Goal: Feedback & Contribution: Submit feedback/report problem

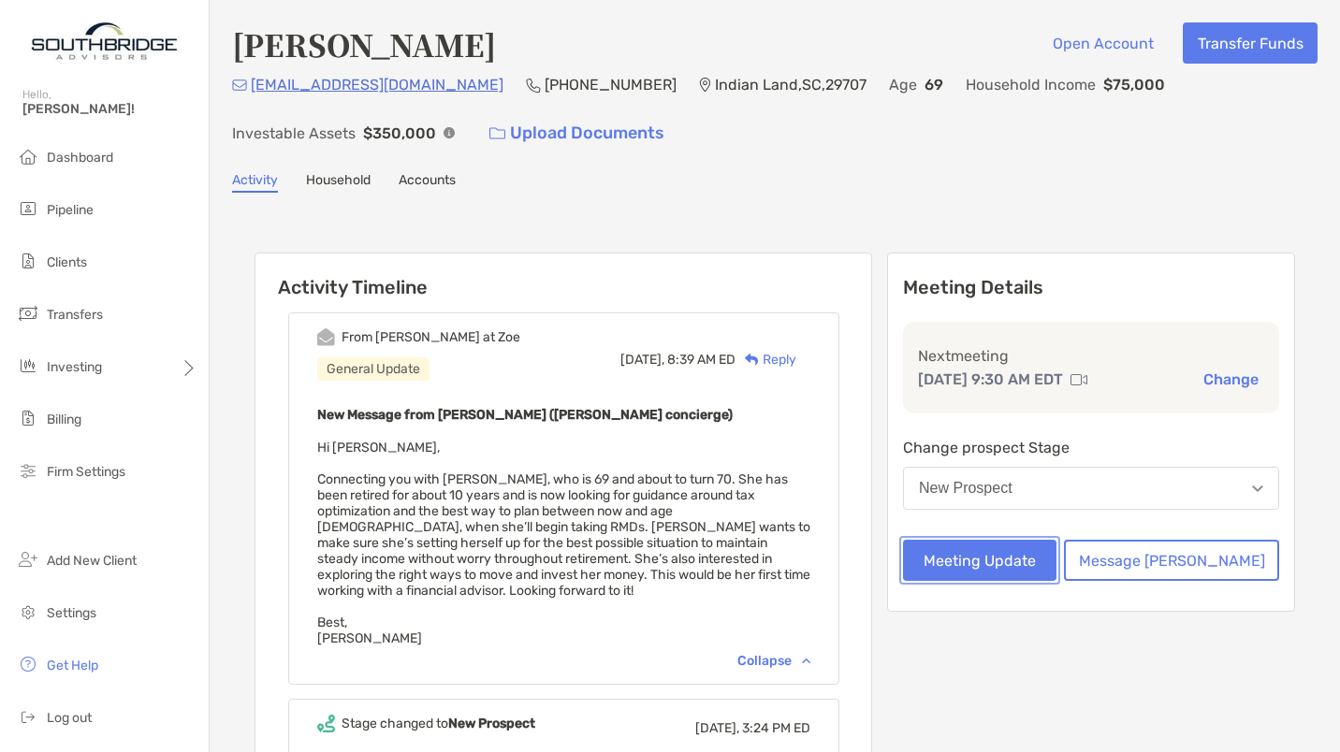
click at [997, 558] on button "Meeting Update" at bounding box center [979, 560] width 153 height 41
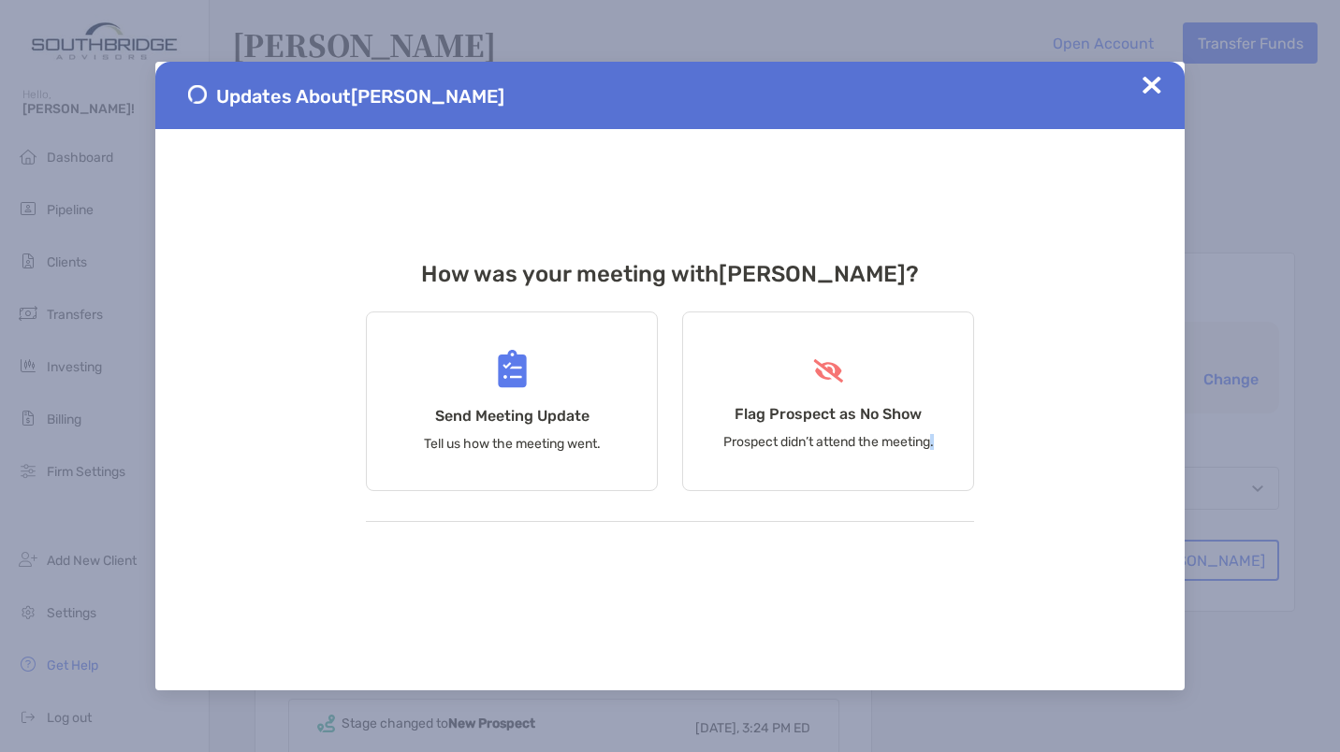
click at [997, 558] on div "Updates About [PERSON_NAME] How was your meeting with [PERSON_NAME] ? Send Meet…" at bounding box center [669, 376] width 1029 height 629
click at [536, 429] on div "Send Meeting Update Tell us how the meeting went." at bounding box center [512, 402] width 292 height 180
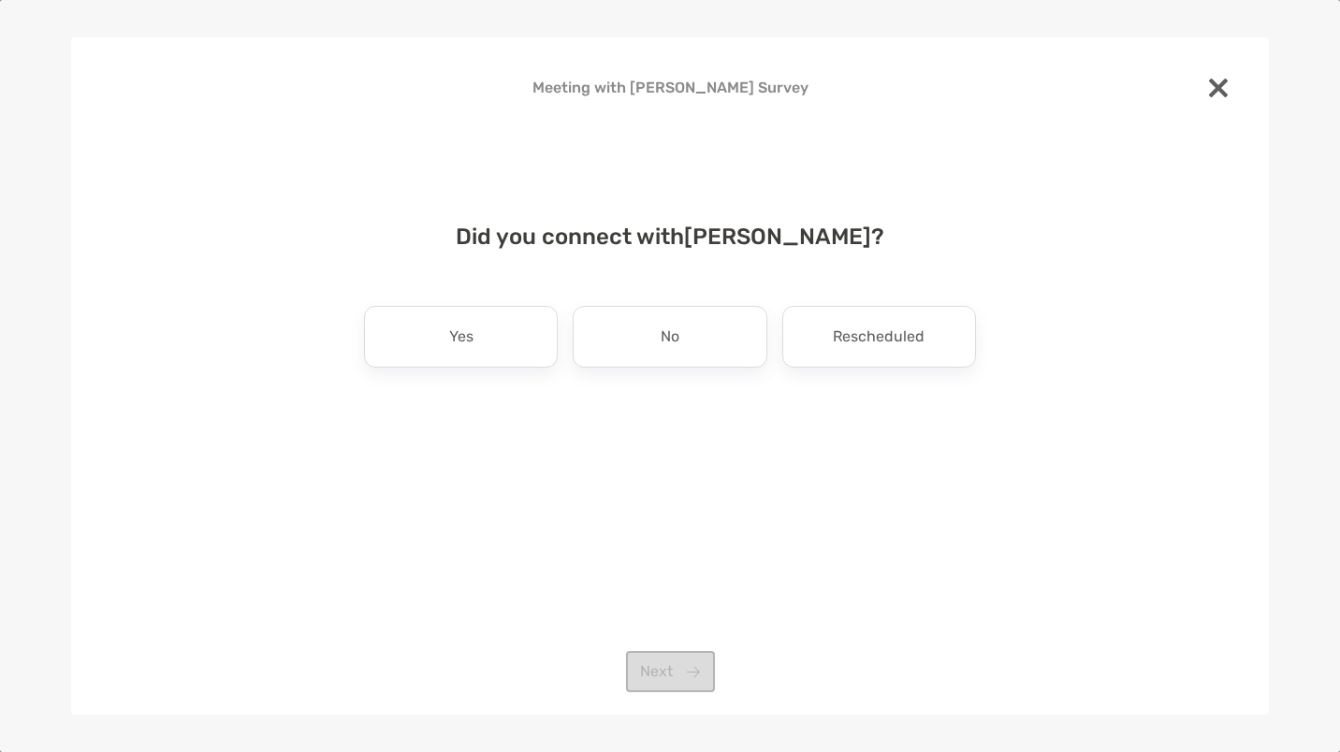
click at [438, 331] on div "Yes" at bounding box center [461, 337] width 194 height 62
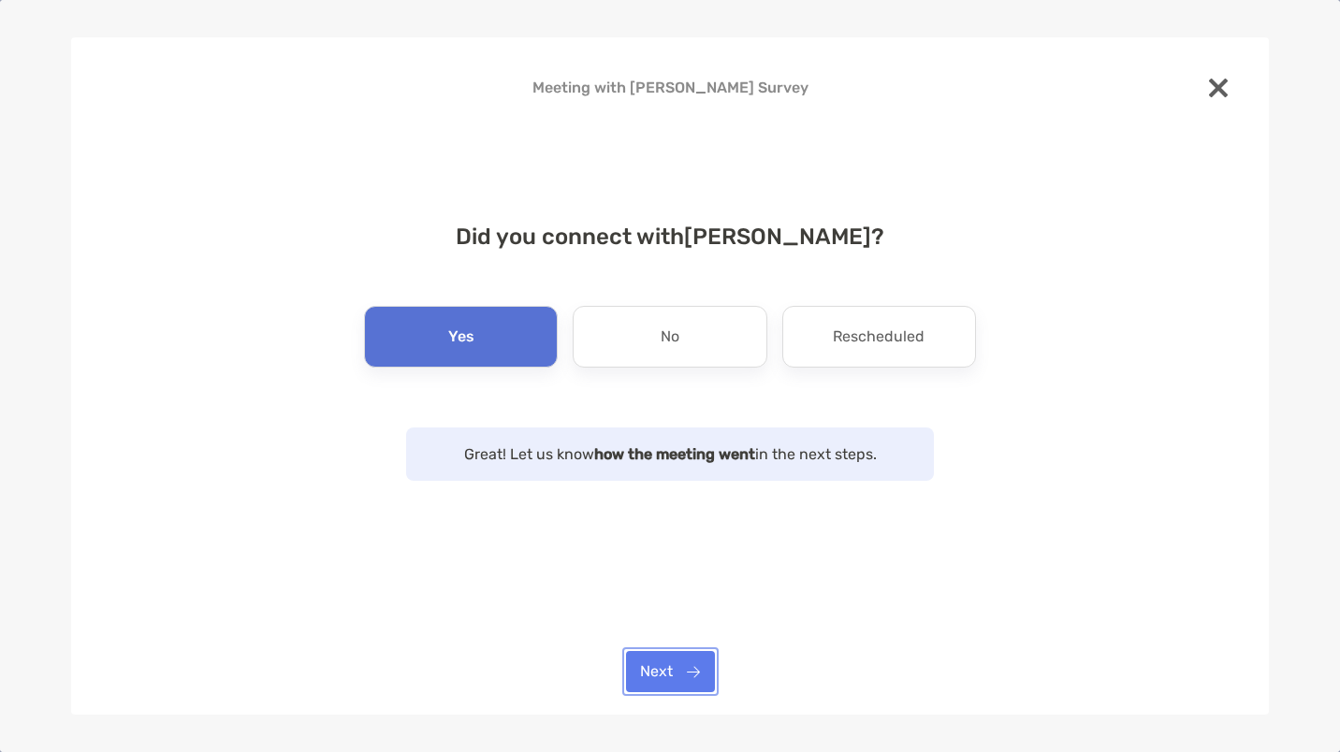
click at [662, 675] on button "Next" at bounding box center [670, 671] width 89 height 41
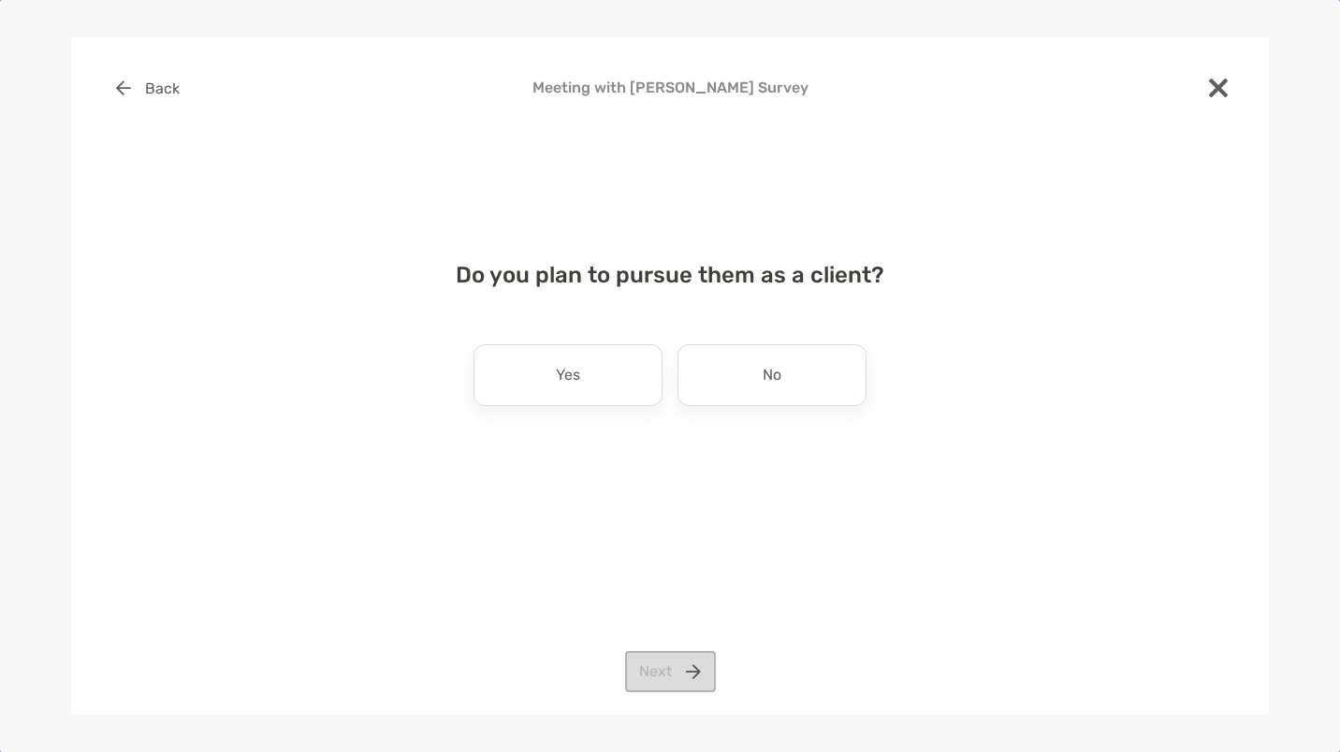
click at [586, 389] on div "Yes" at bounding box center [567, 375] width 189 height 62
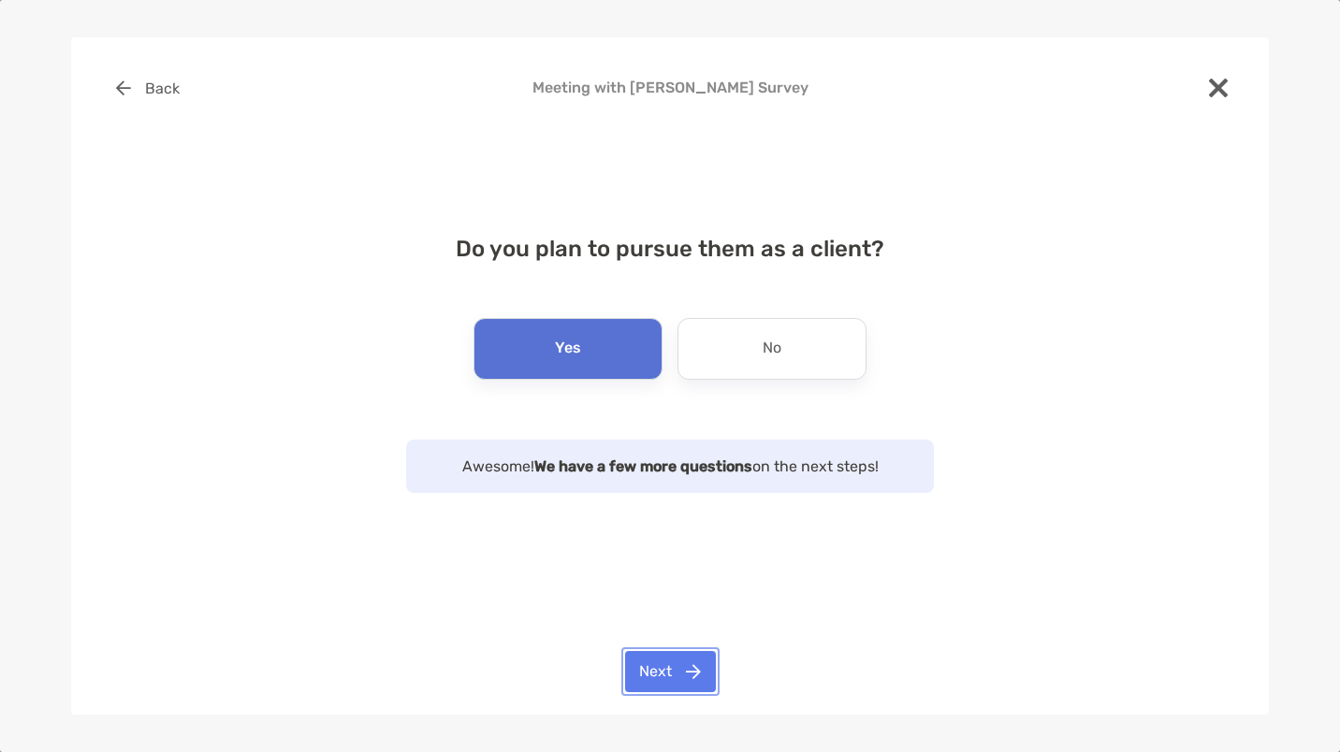
click at [662, 671] on button "Next" at bounding box center [670, 671] width 91 height 41
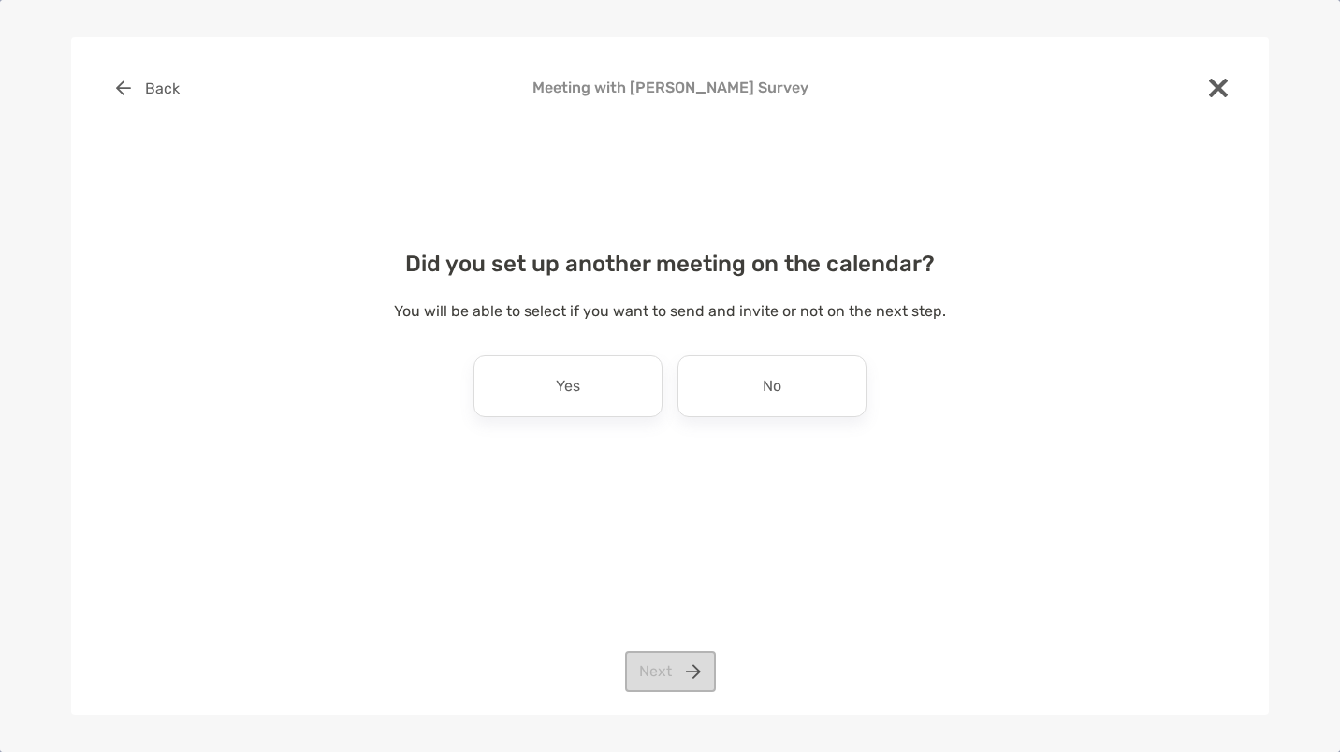
click at [546, 392] on div "Yes" at bounding box center [567, 387] width 189 height 62
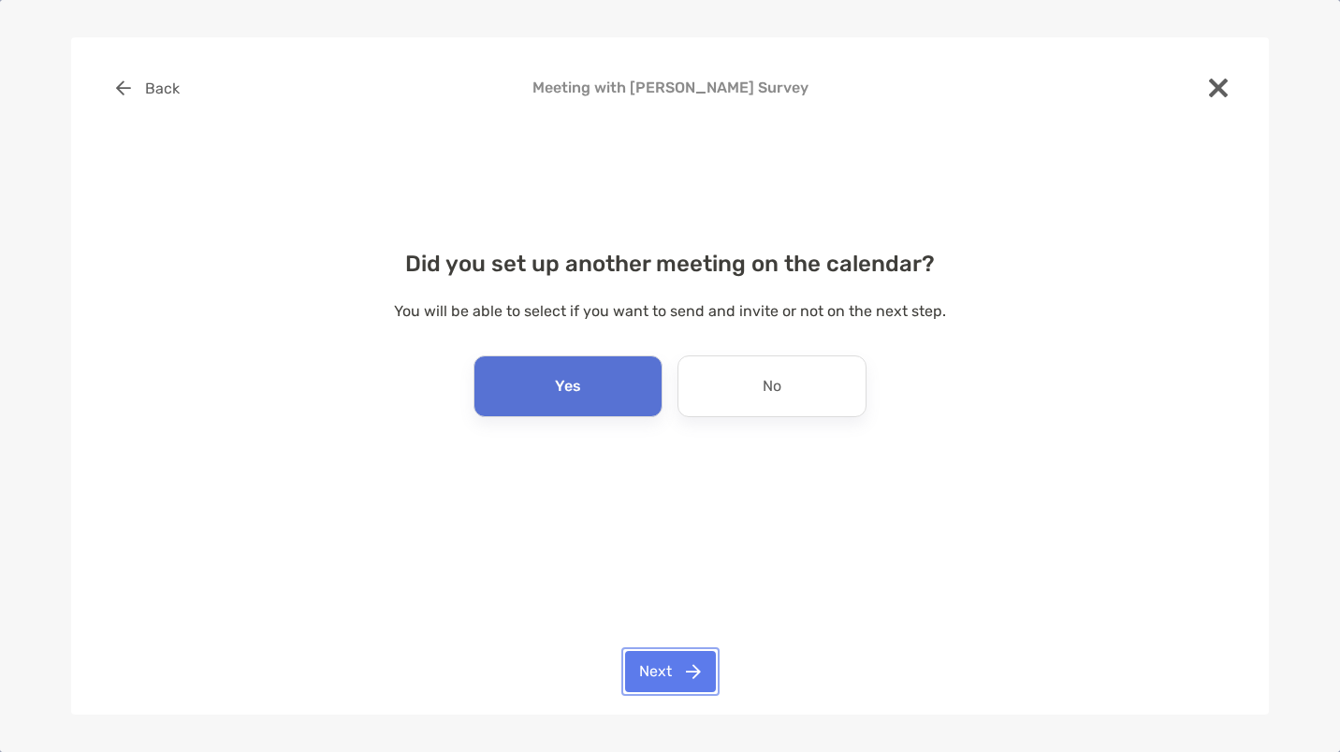
click at [657, 675] on button "Next" at bounding box center [670, 671] width 91 height 41
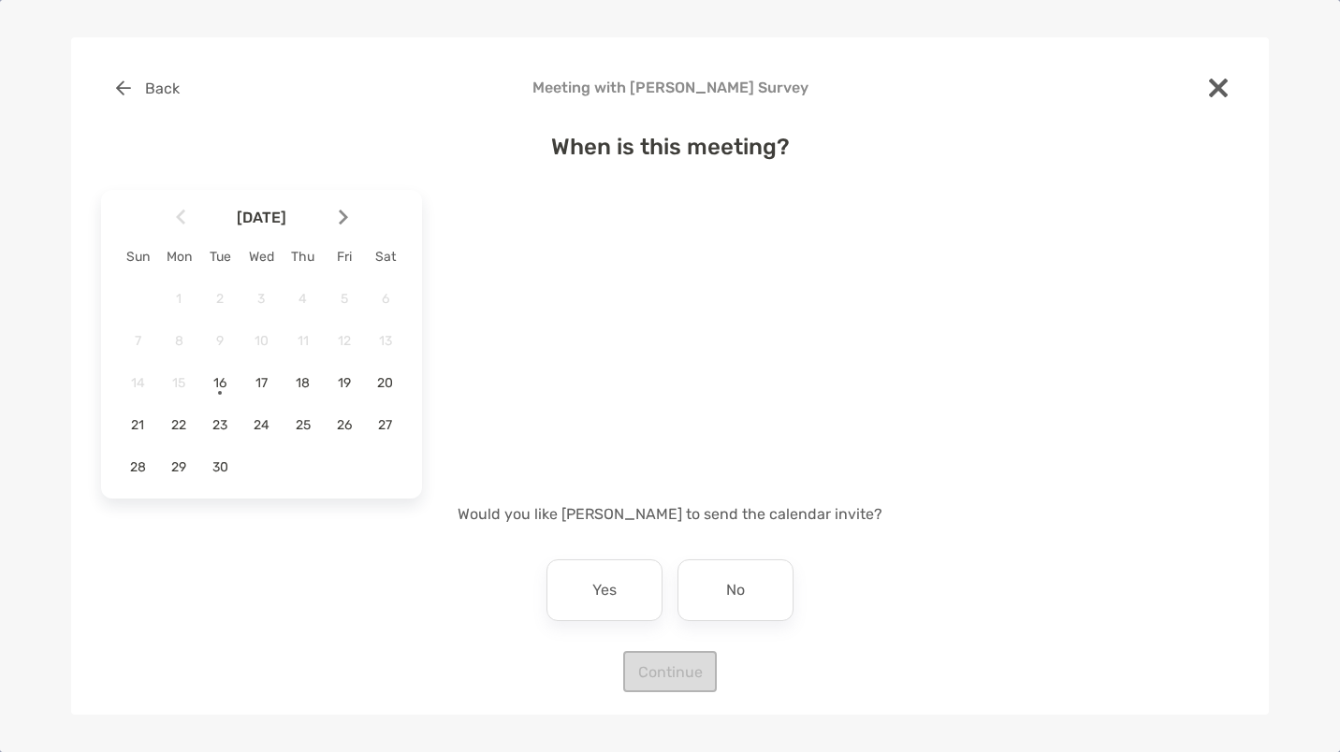
click at [226, 430] on span "23" at bounding box center [220, 425] width 32 height 16
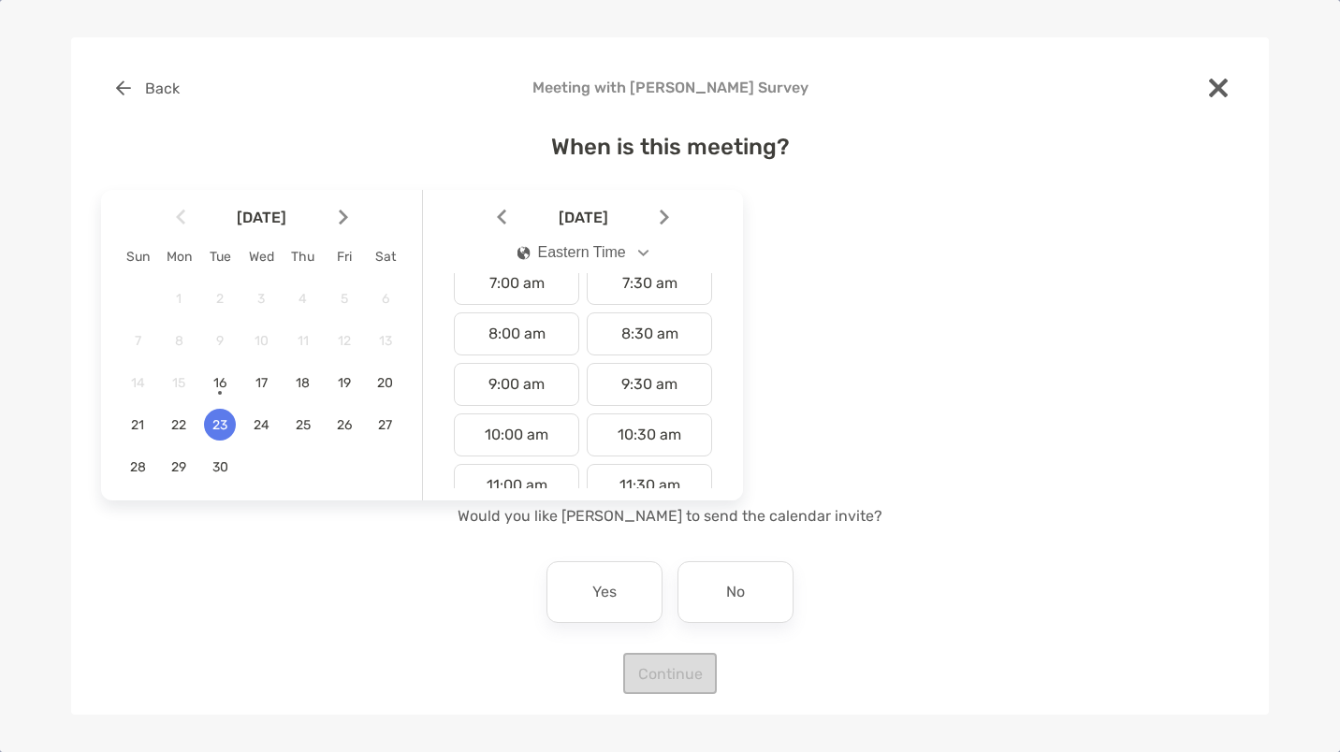
scroll to position [376, 0]
click at [641, 358] on div "9:30 am" at bounding box center [649, 373] width 125 height 43
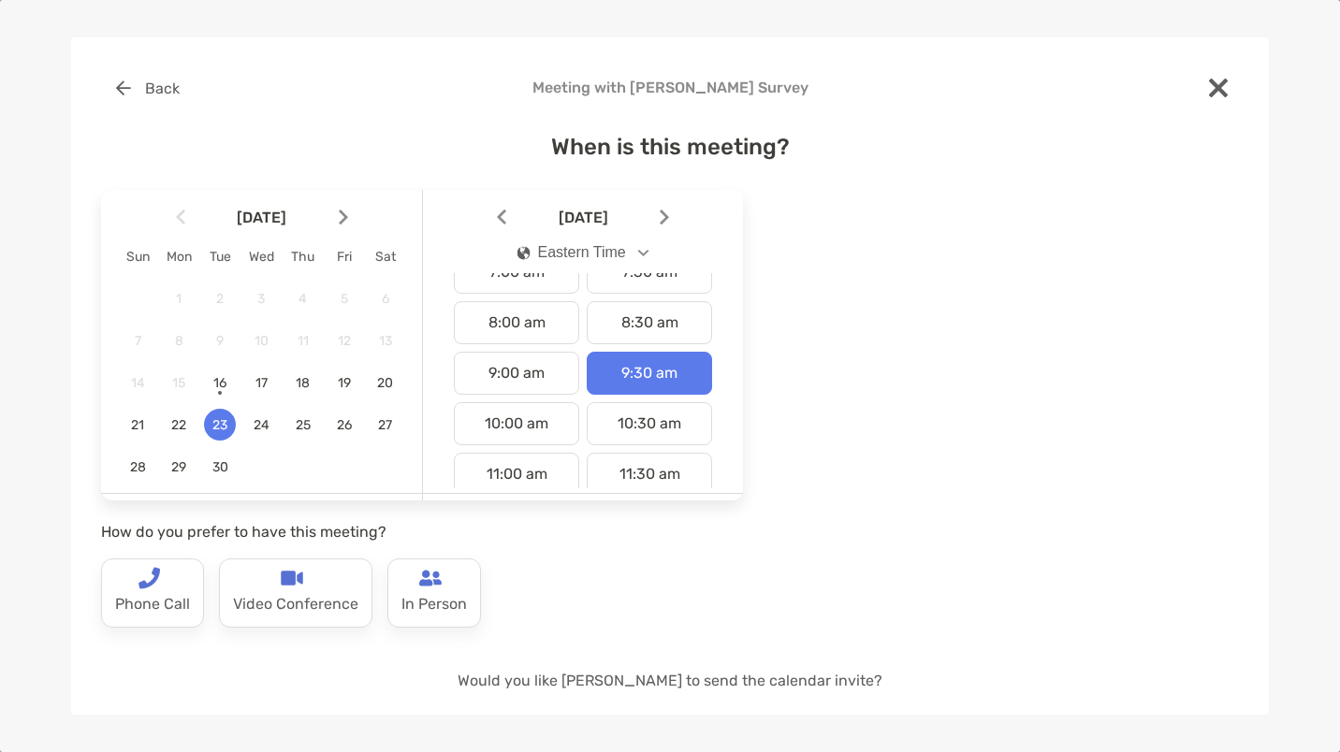
click at [285, 611] on p "Video Conference" at bounding box center [295, 604] width 125 height 30
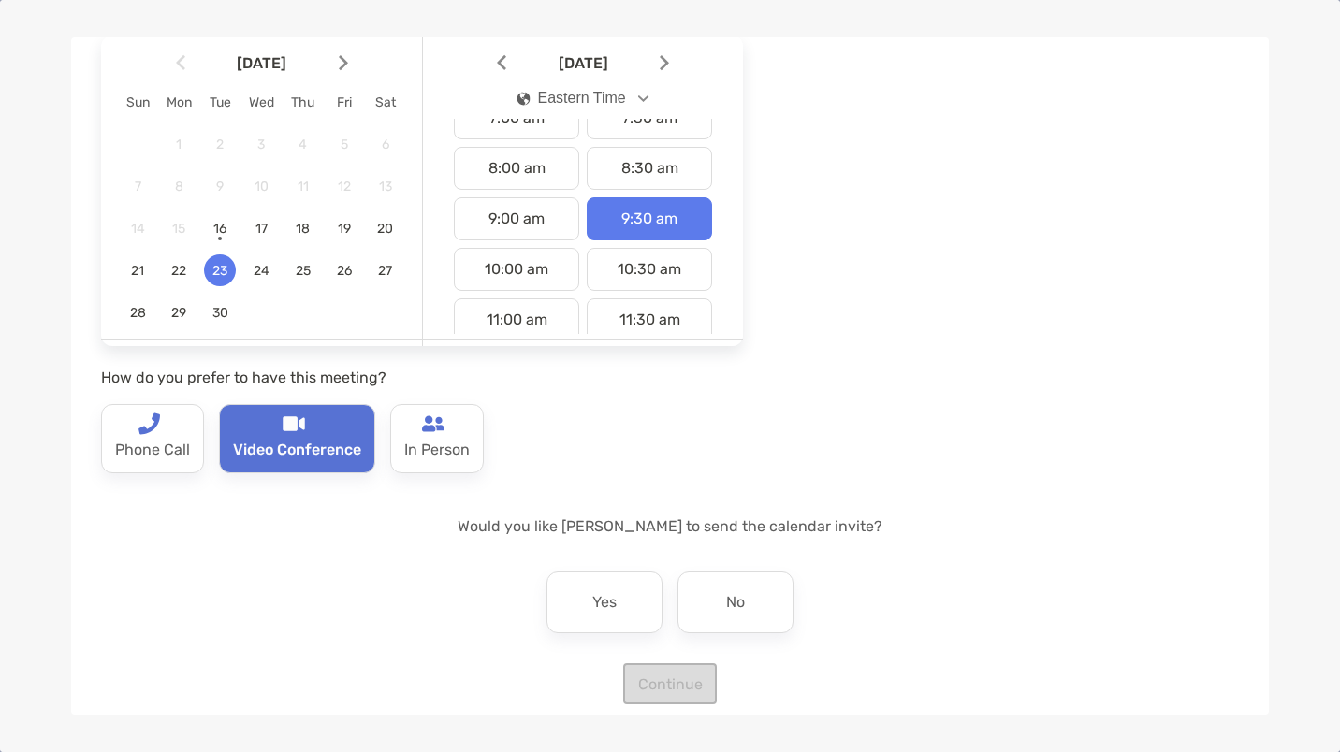
scroll to position [174, 0]
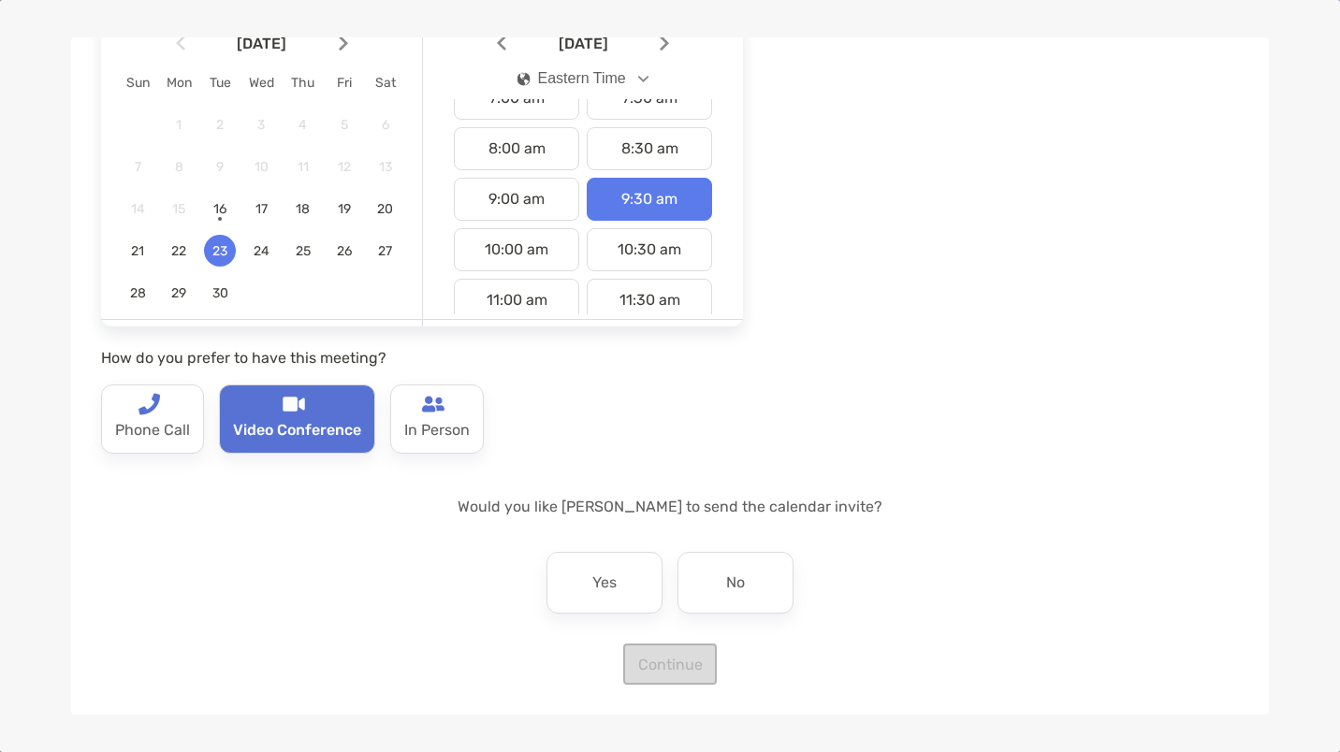
click at [562, 579] on div "Yes" at bounding box center [604, 583] width 116 height 62
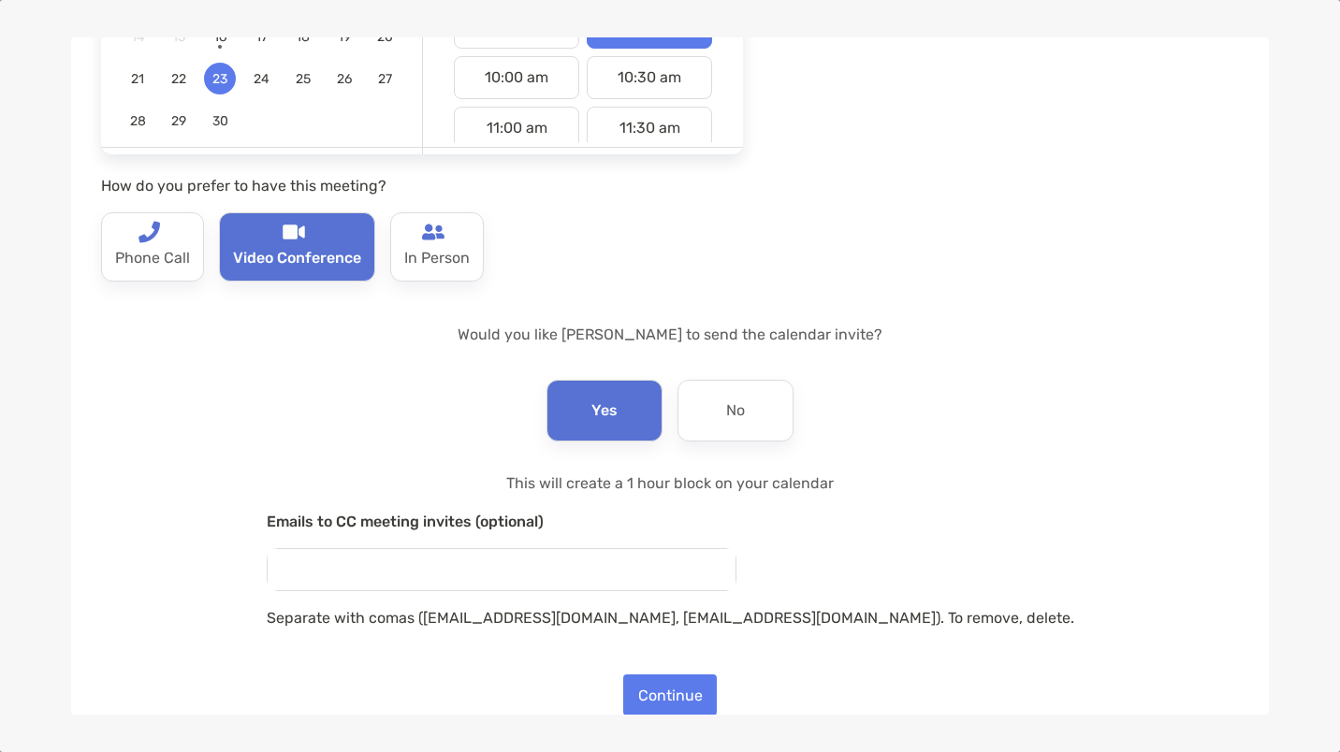
scroll to position [377, 0]
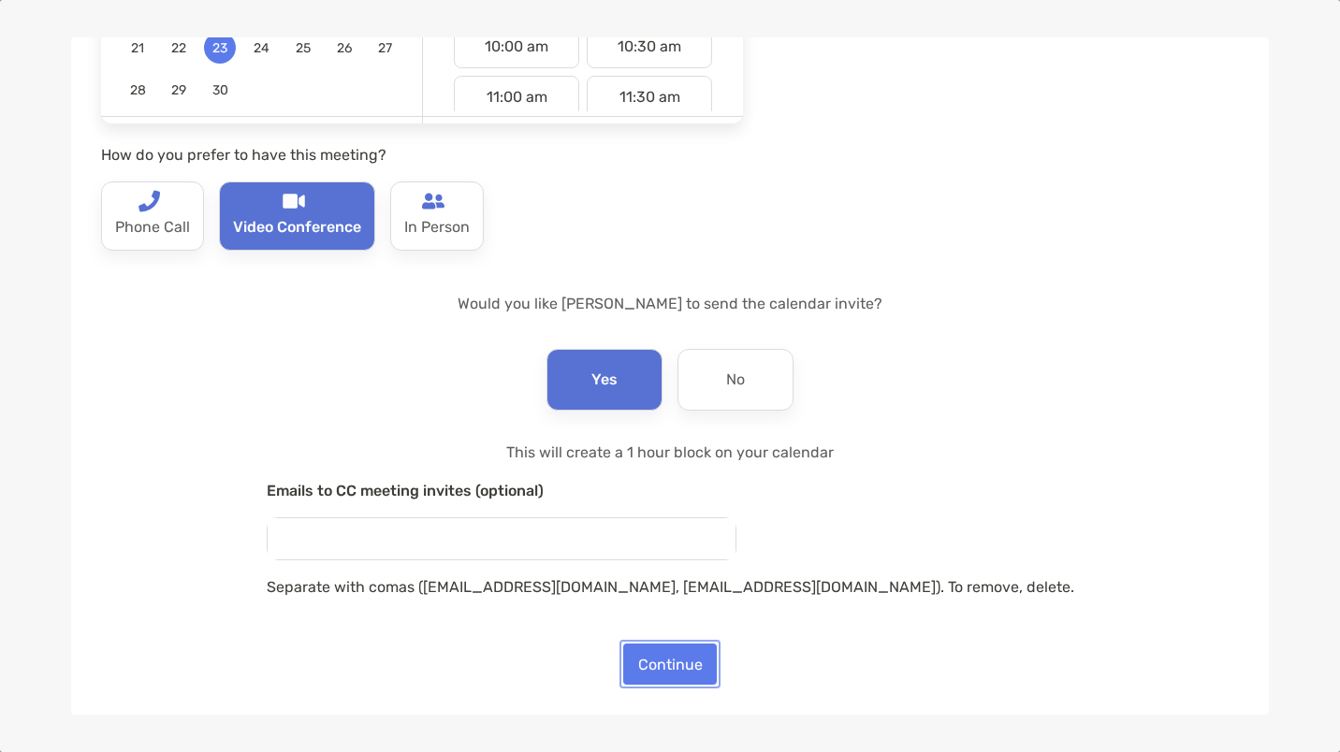
click at [684, 664] on button "Continue" at bounding box center [670, 664] width 94 height 41
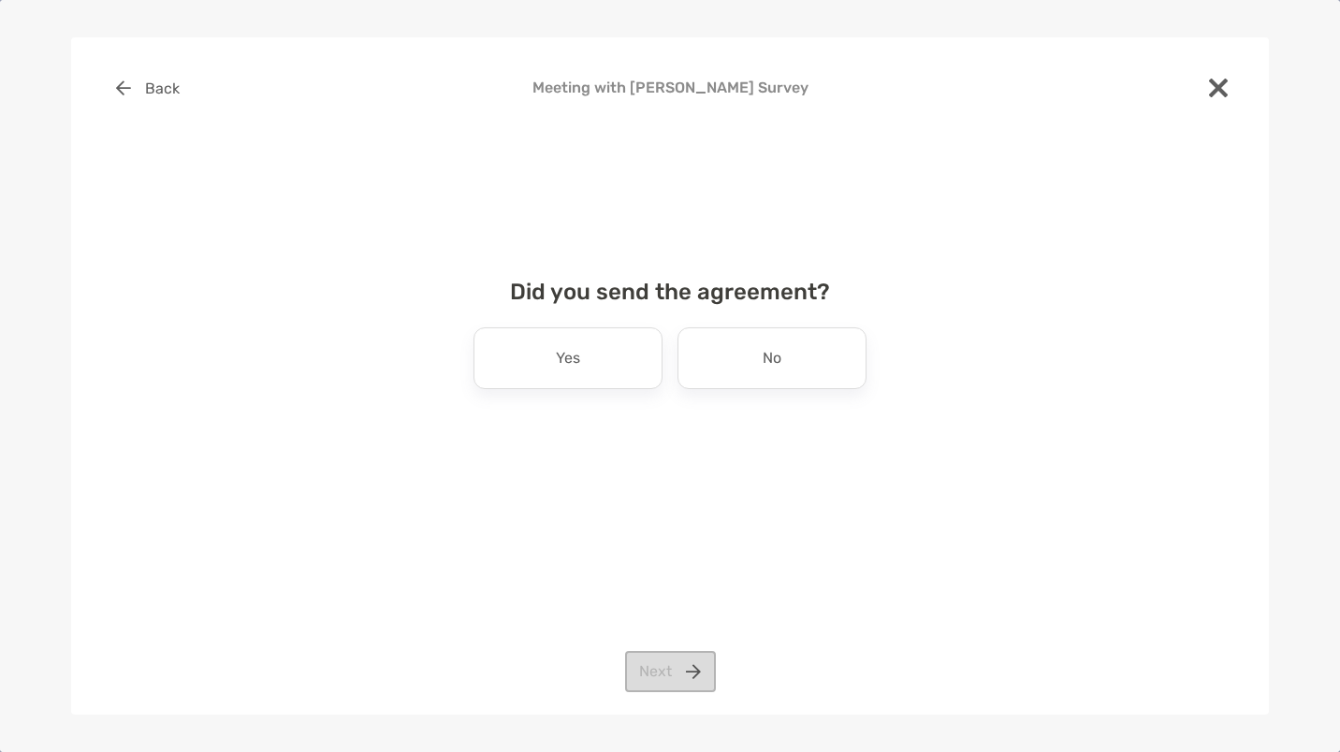
scroll to position [0, 0]
click at [793, 366] on div "No" at bounding box center [771, 358] width 189 height 62
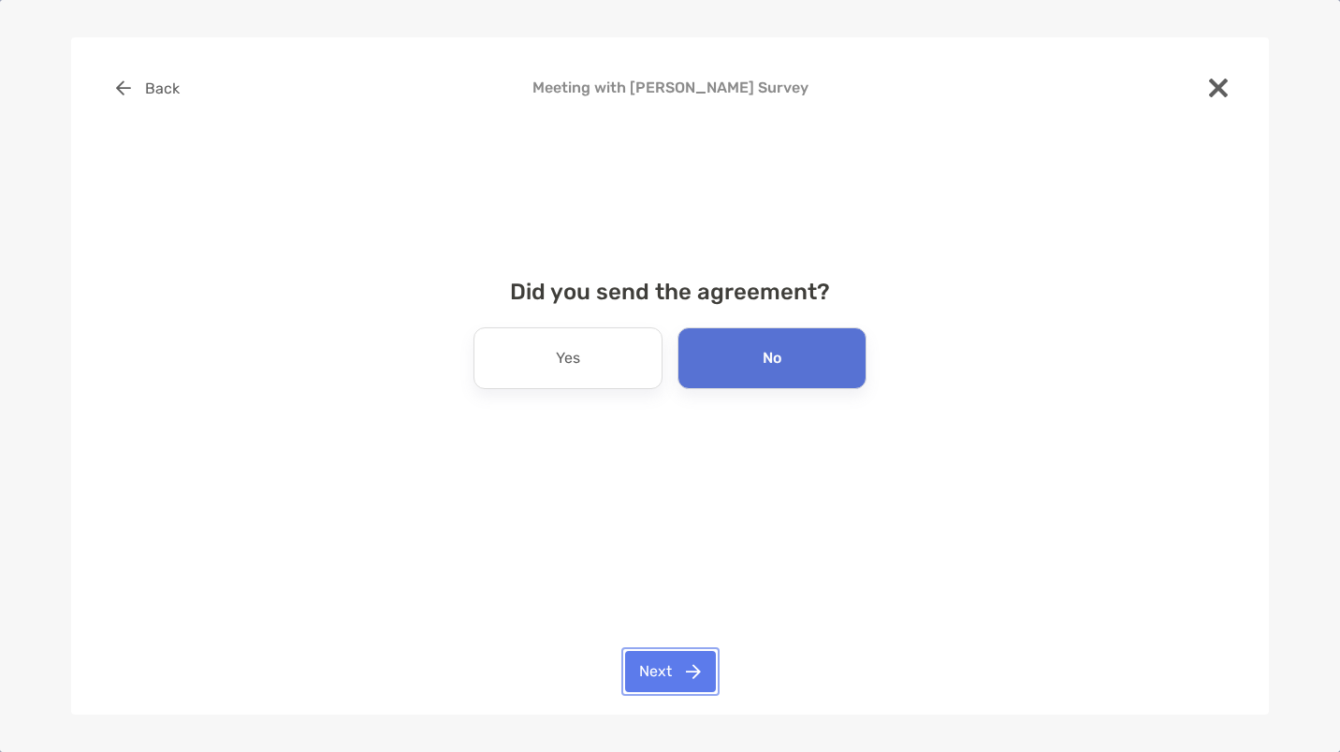
click at [678, 662] on button "Next" at bounding box center [670, 671] width 91 height 41
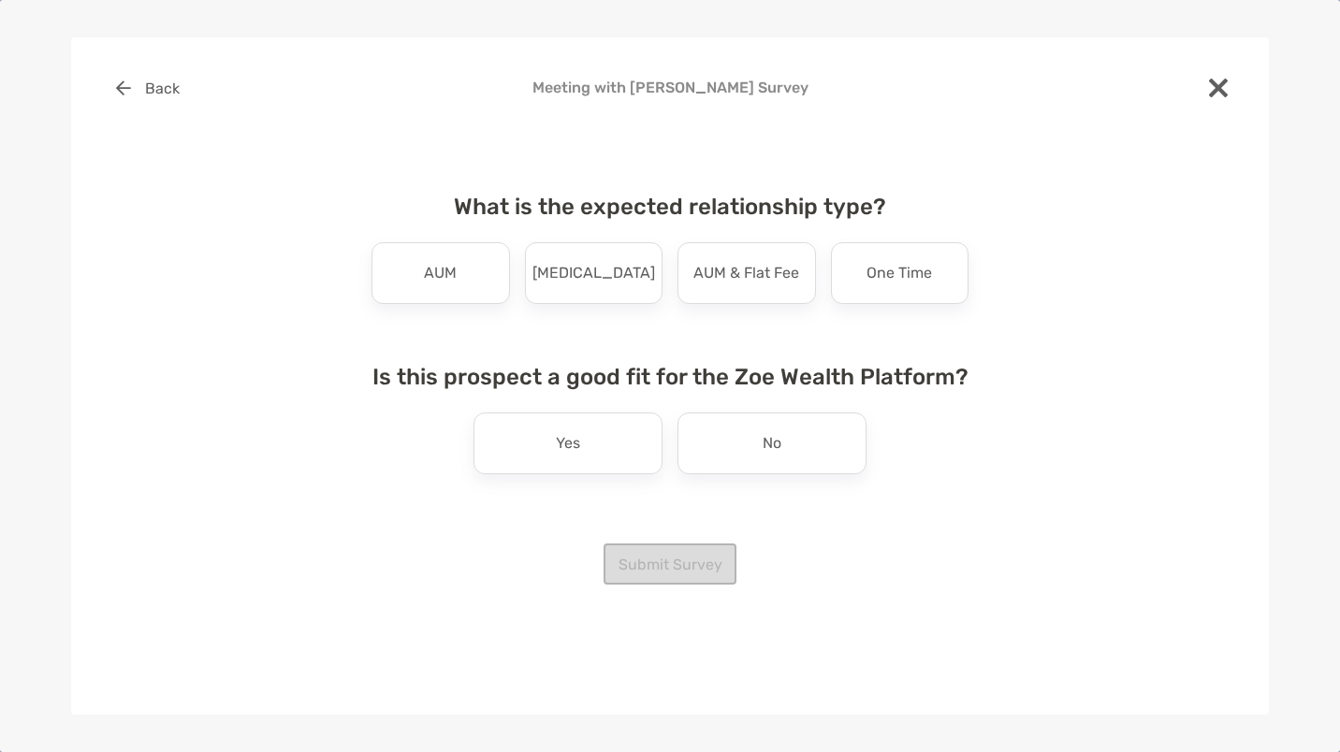
click at [414, 278] on div "AUM" at bounding box center [440, 273] width 138 height 62
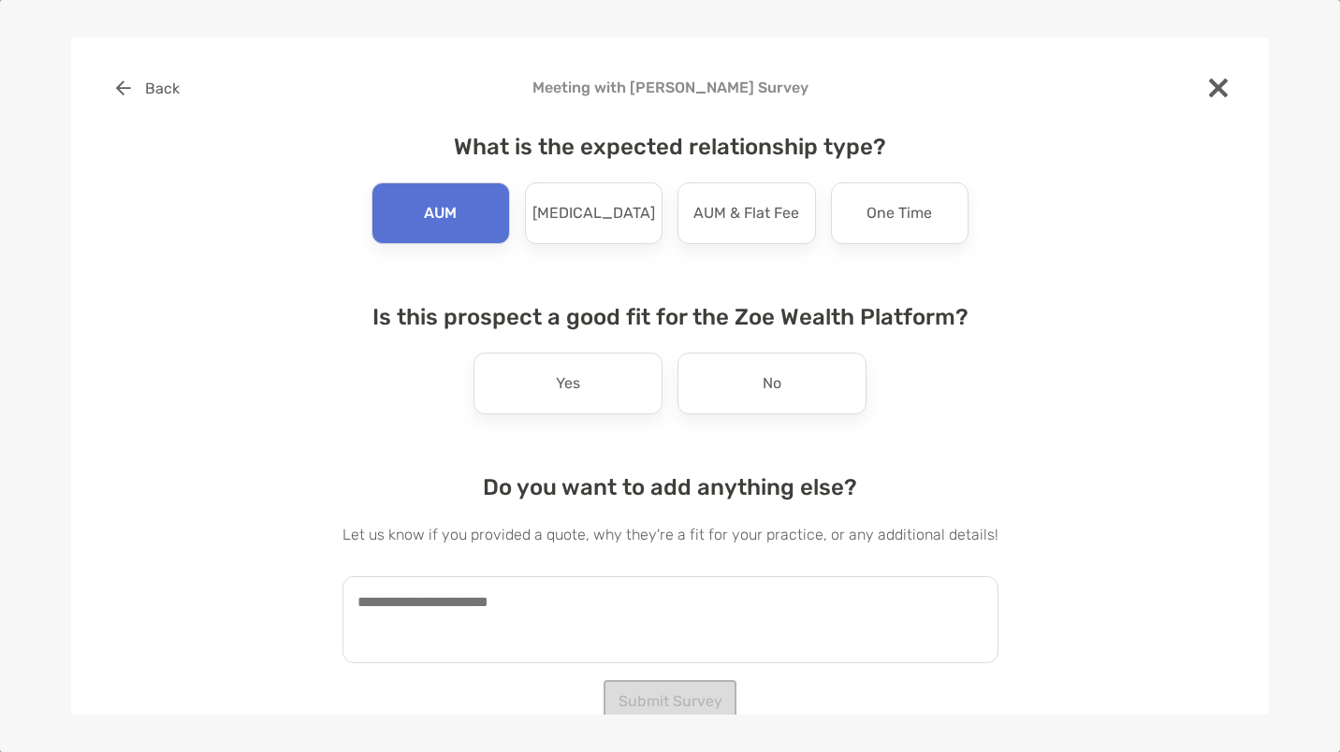
click at [736, 389] on div "No" at bounding box center [771, 384] width 189 height 62
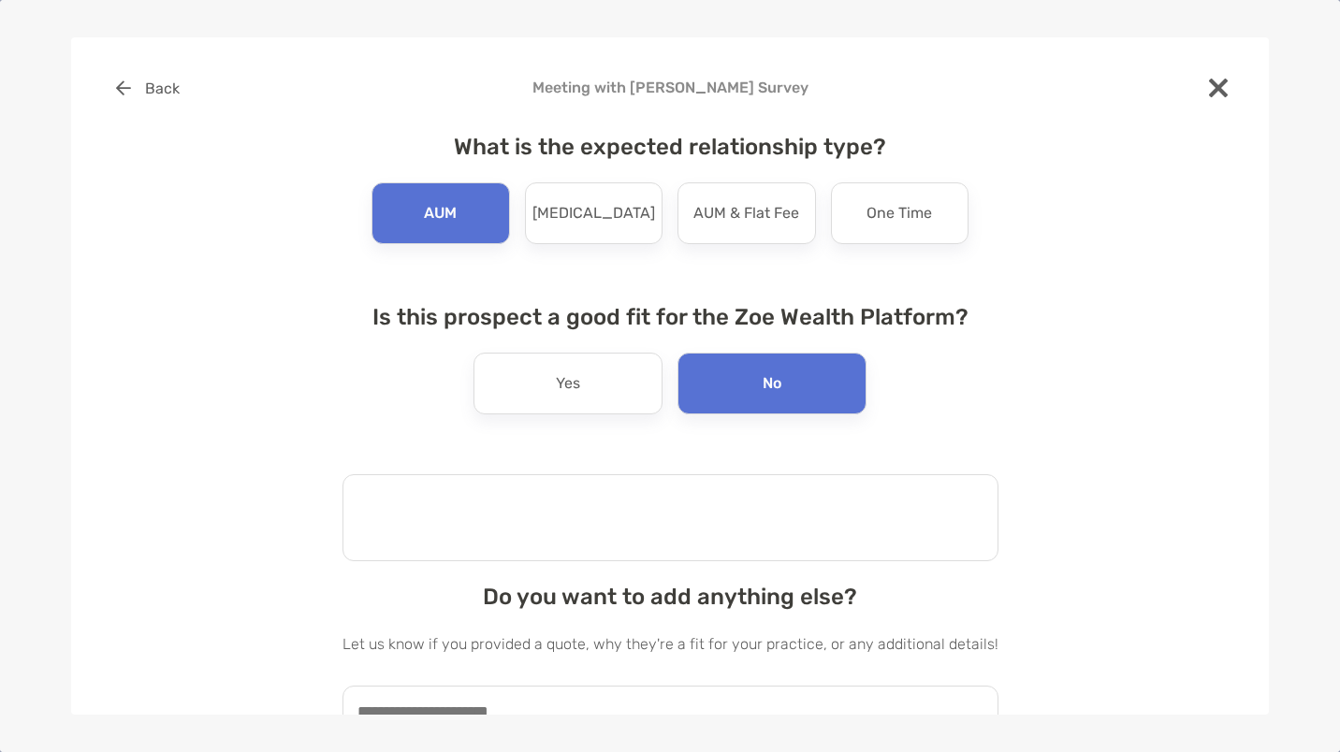
click at [508, 514] on textarea at bounding box center [670, 517] width 656 height 87
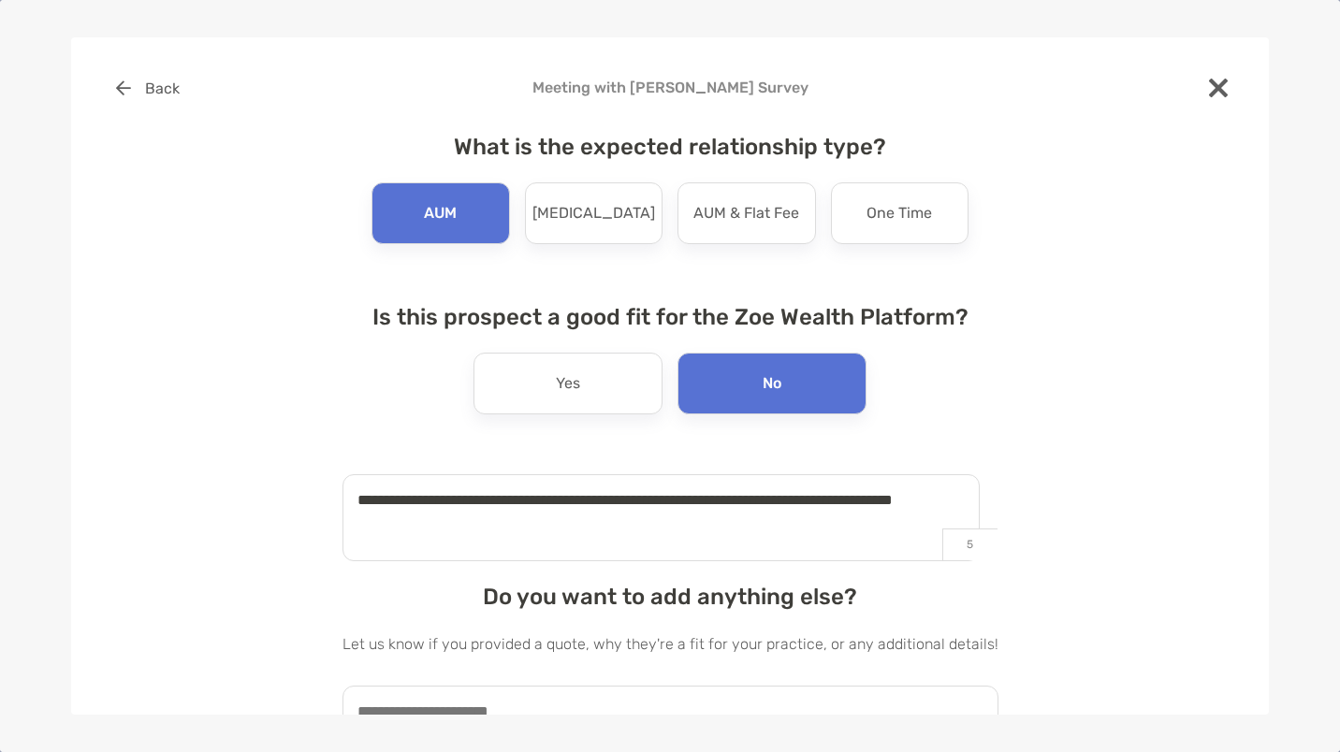
type textarea "**********"
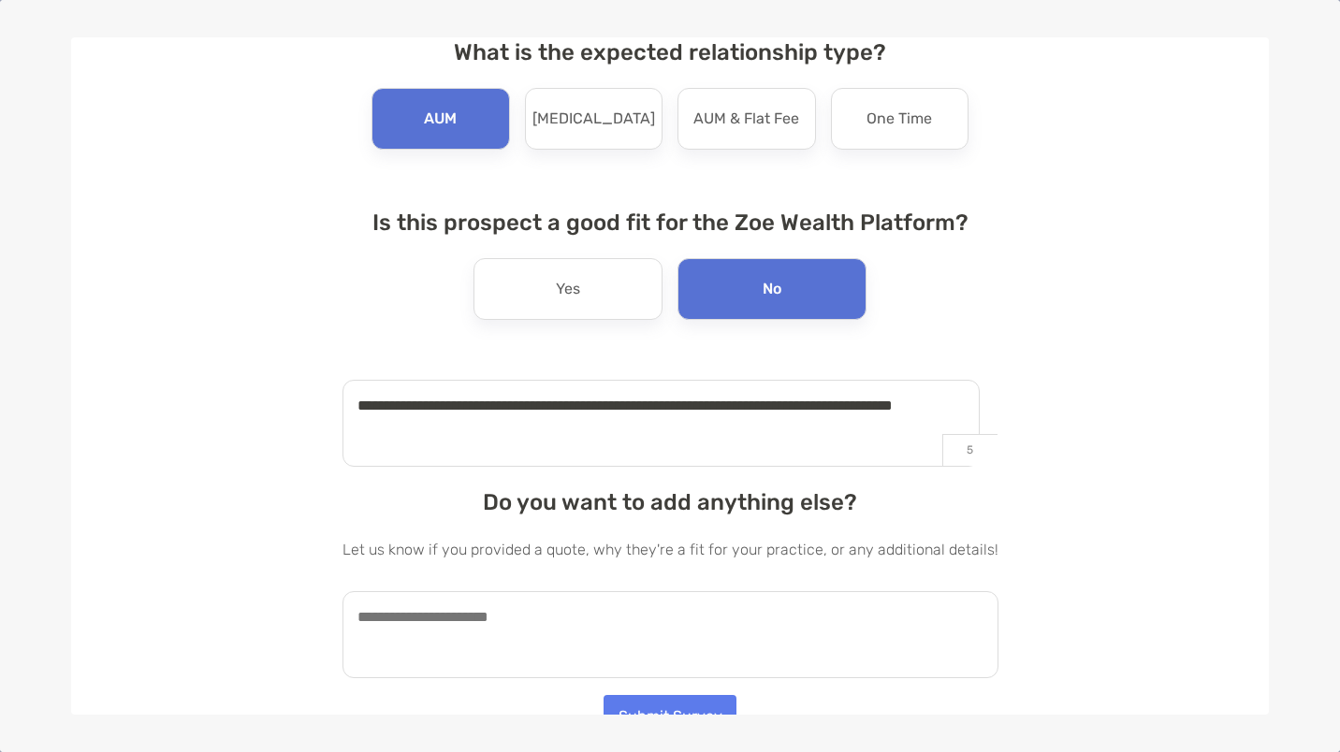
scroll to position [117, 0]
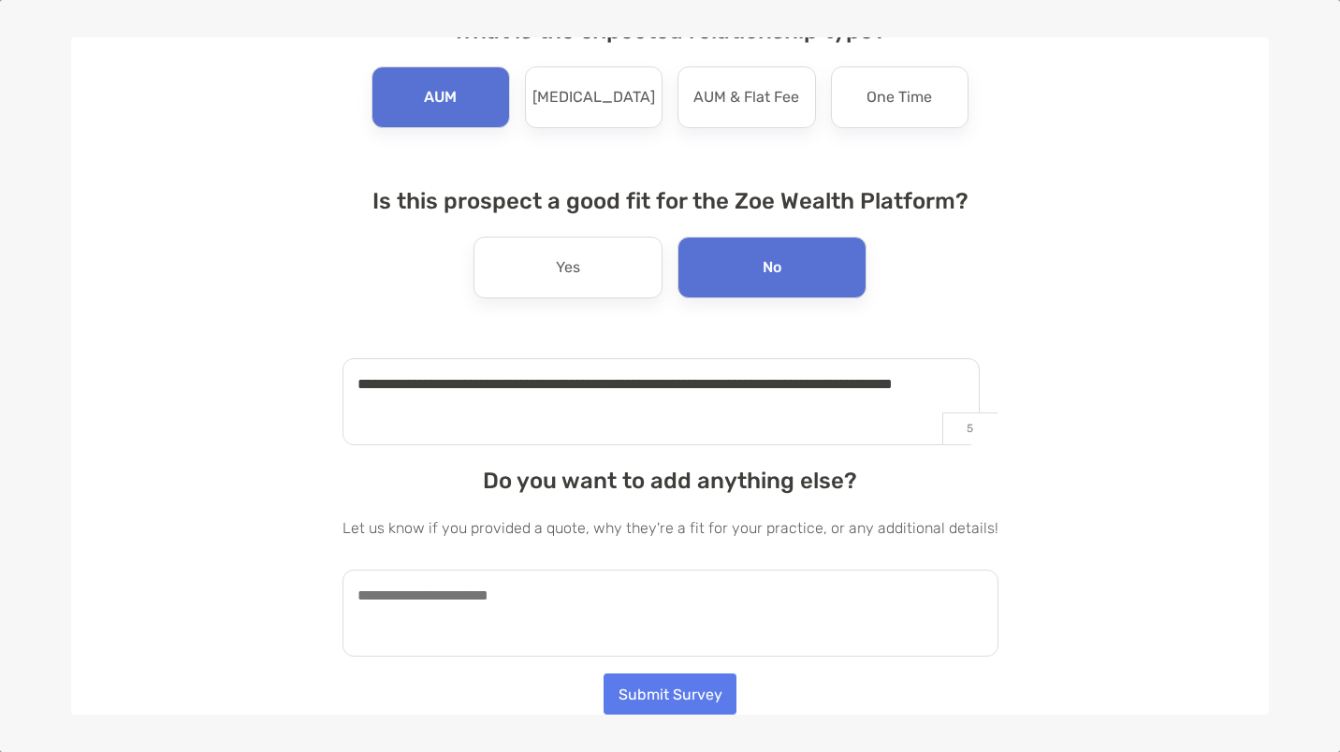
click at [587, 603] on textarea at bounding box center [670, 613] width 656 height 87
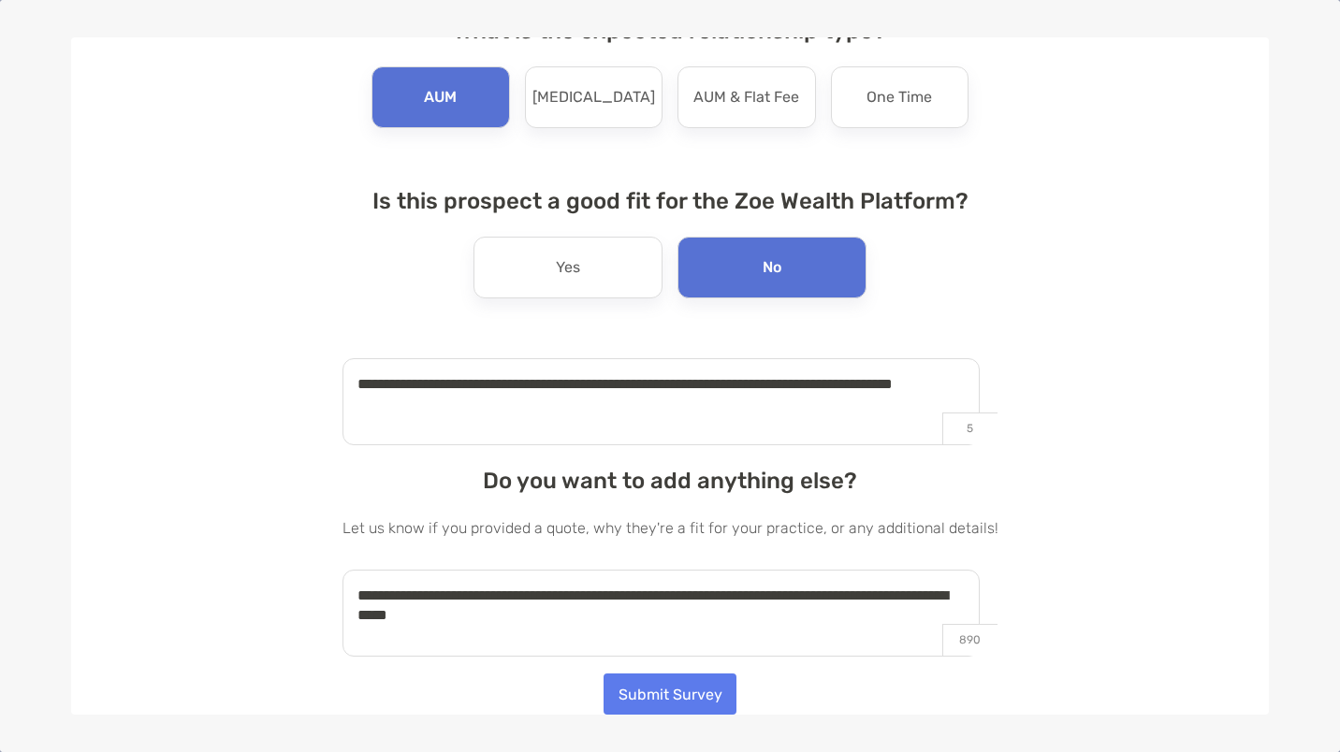
type textarea "**********"
click at [664, 698] on button "Submit Survey" at bounding box center [670, 693] width 133 height 41
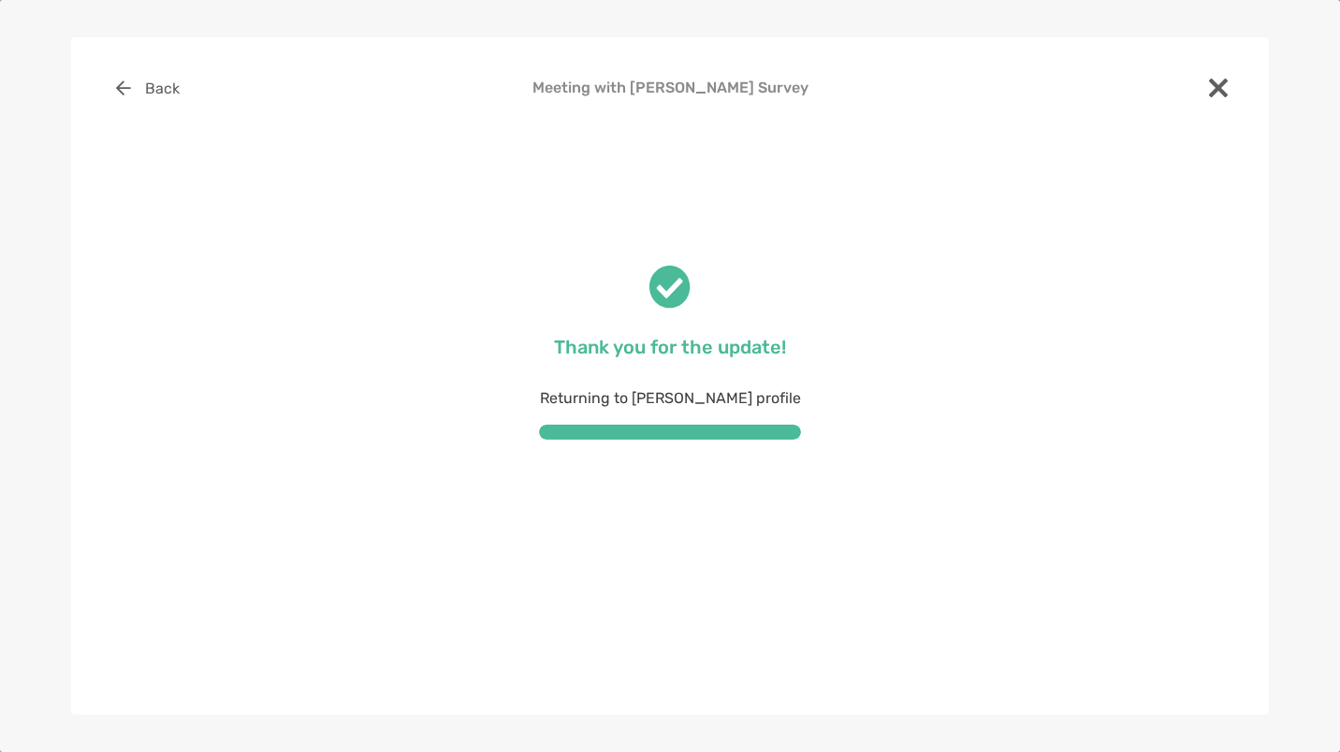
scroll to position [0, 0]
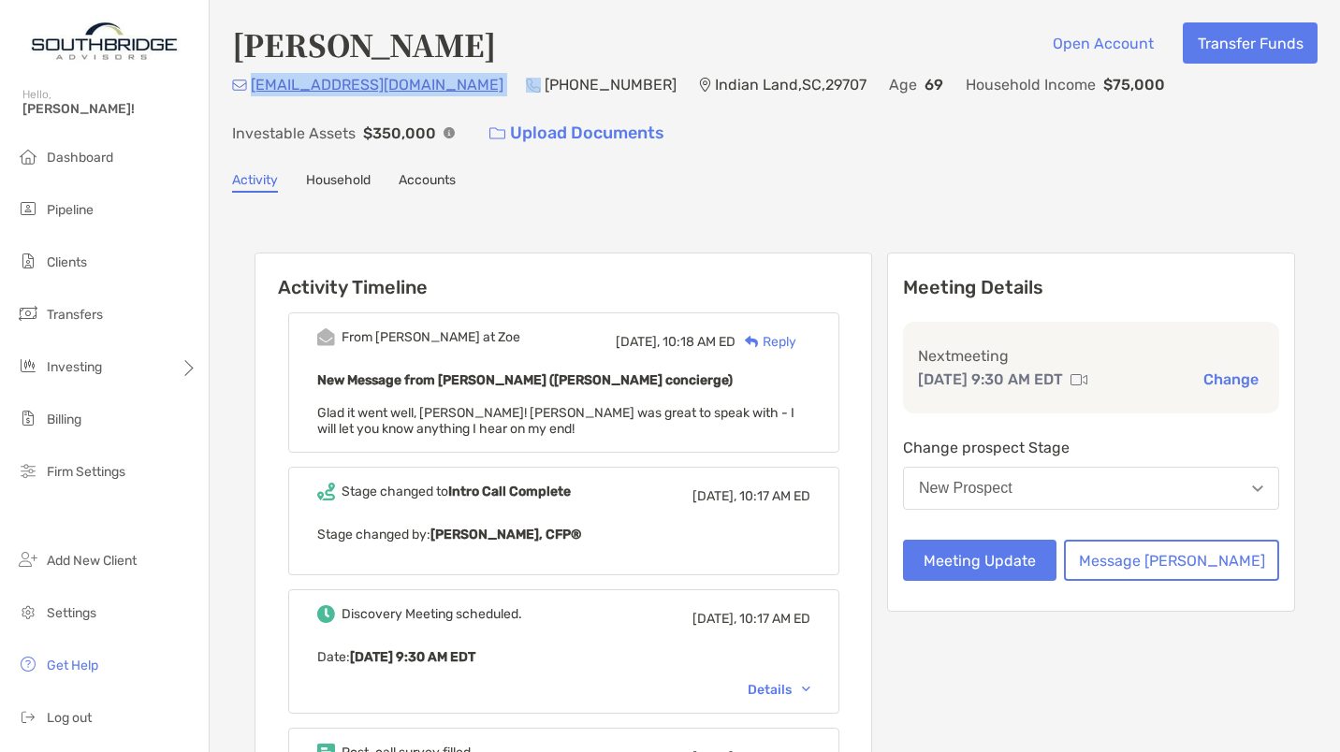
drag, startPoint x: 451, startPoint y: 91, endPoint x: 251, endPoint y: 94, distance: 200.3
click at [251, 94] on div "[EMAIL_ADDRESS][DOMAIN_NAME] [PHONE_NUMBER] [GEOGRAPHIC_DATA] Age [DEMOGRAPHIC_…" at bounding box center [774, 113] width 1085 height 80
copy p "[EMAIL_ADDRESS][DOMAIN_NAME]"
